Goal: Task Accomplishment & Management: Manage account settings

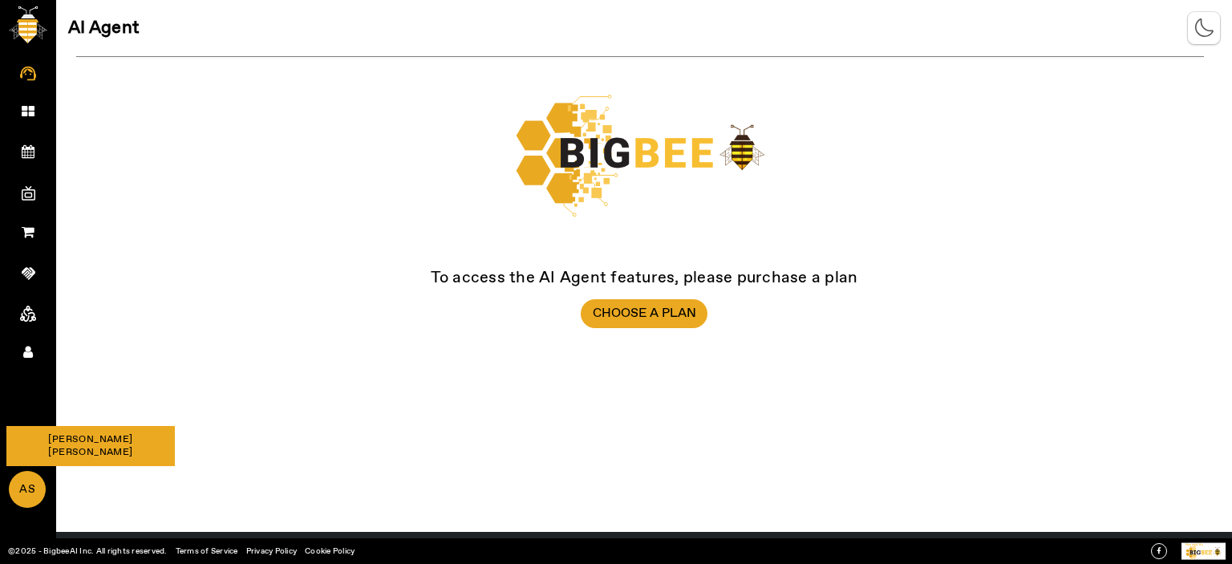
click at [19, 490] on span "AS" at bounding box center [27, 490] width 34 height 35
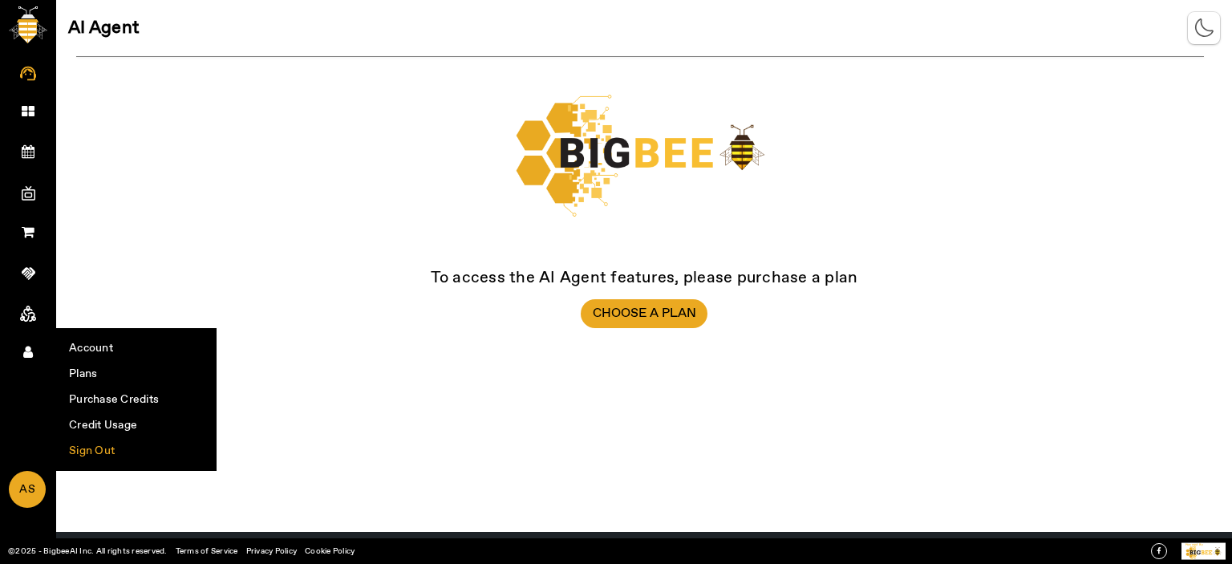
click at [99, 444] on li "Sign Out" at bounding box center [136, 451] width 159 height 26
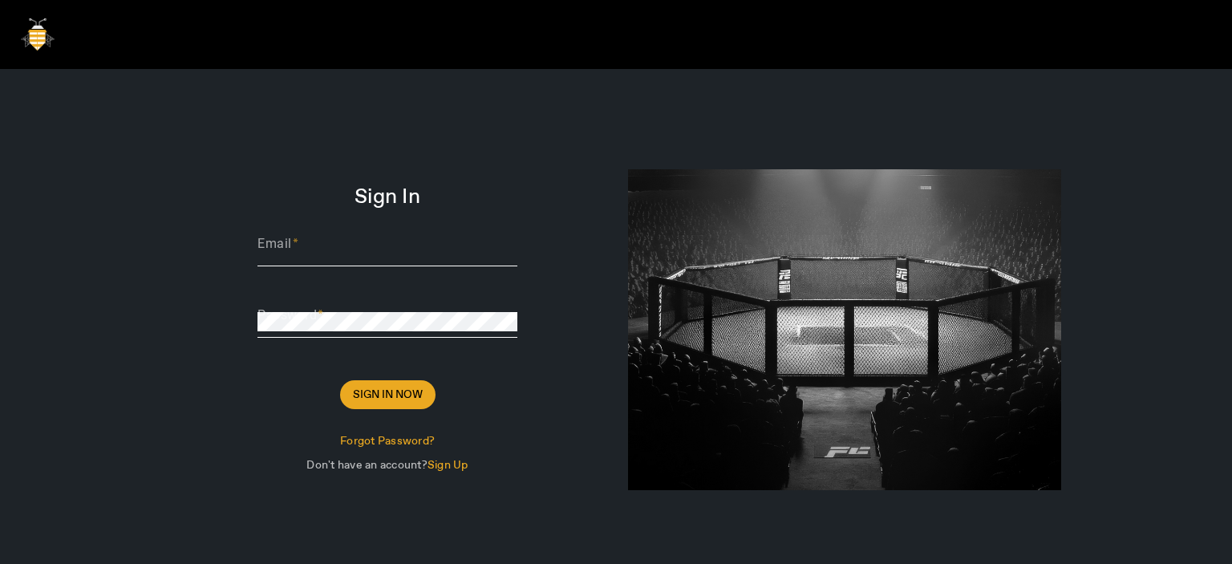
type input "[PERSON_NAME][EMAIL_ADDRESS][DOMAIN_NAME]"
